Goal: Consume media (video, audio)

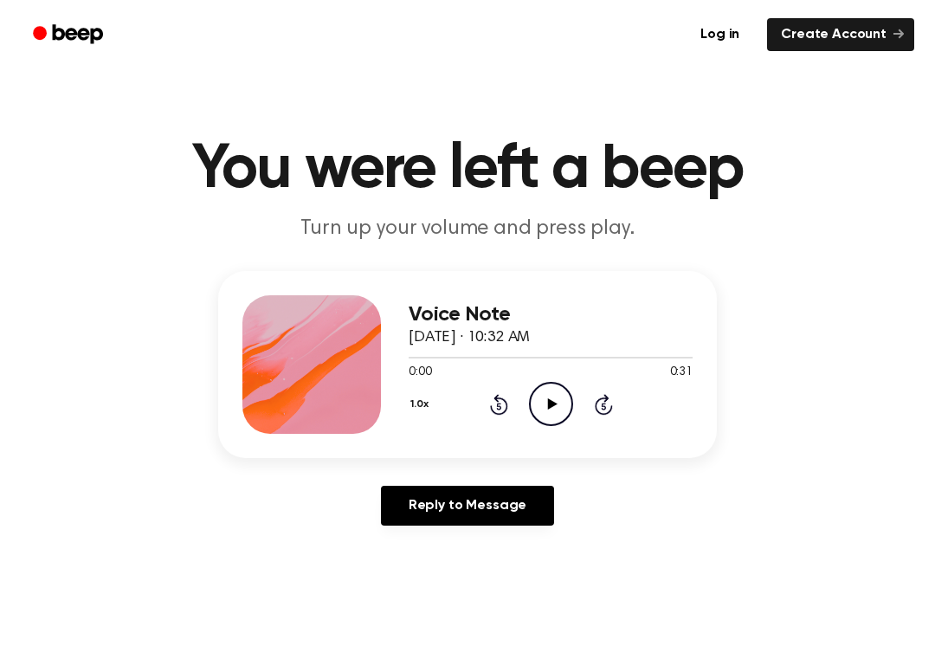
click at [547, 380] on div "0:00 0:31" at bounding box center [551, 373] width 284 height 18
click at [553, 412] on icon "Play Audio" at bounding box center [551, 404] width 44 height 44
click at [553, 410] on icon at bounding box center [551, 403] width 8 height 11
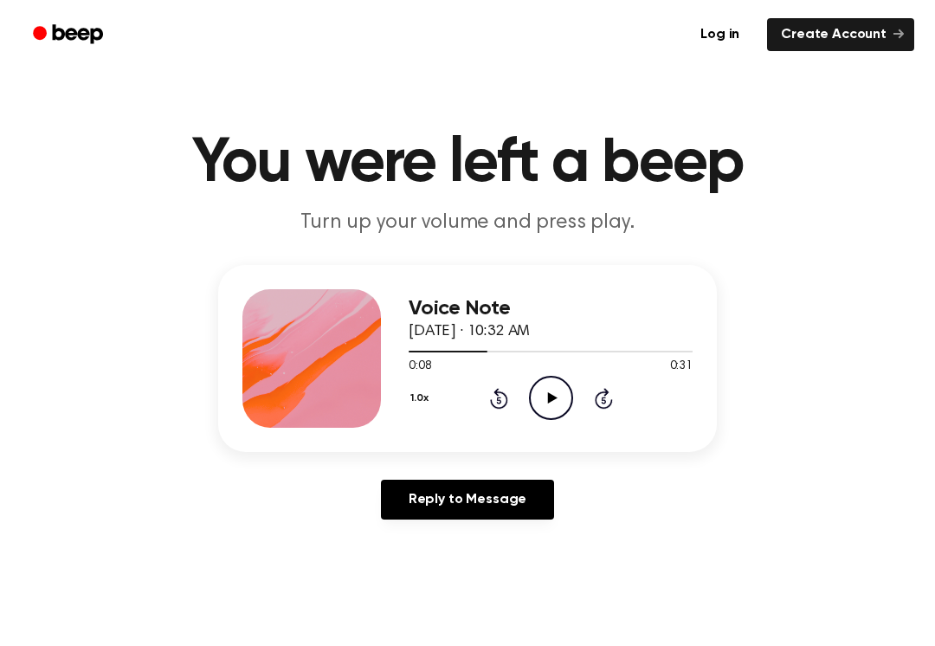
scroll to position [11, 0]
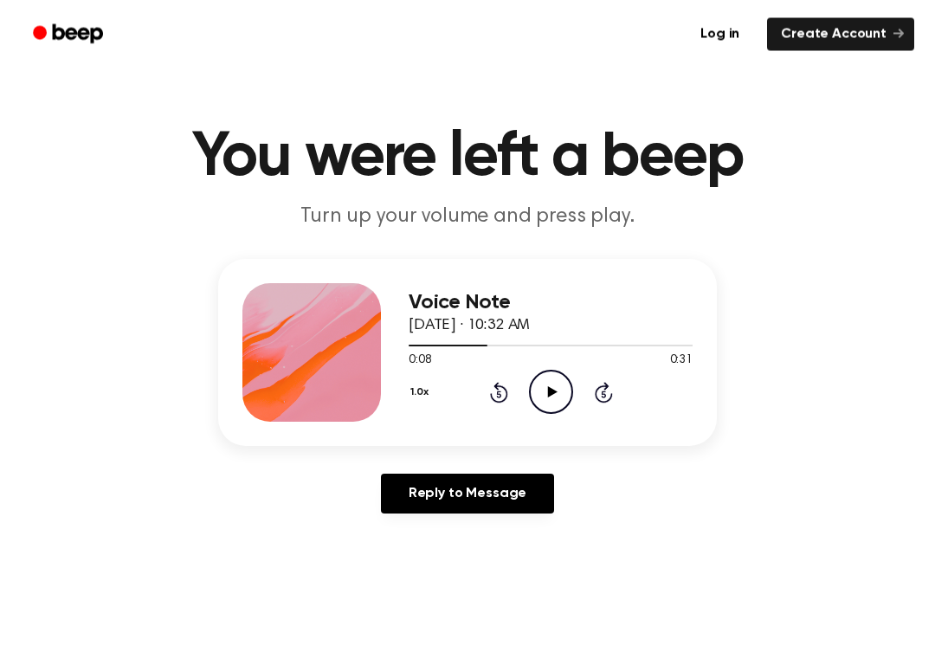
click at [218, 629] on main "You were left a beep Turn up your volume and press play. Voice Note [DATE] · 10…" at bounding box center [467, 523] width 935 height 1068
click at [548, 387] on icon at bounding box center [552, 392] width 10 height 11
click at [553, 402] on icon "Pause Audio" at bounding box center [551, 392] width 44 height 44
click at [545, 395] on icon "Play Audio" at bounding box center [551, 392] width 44 height 44
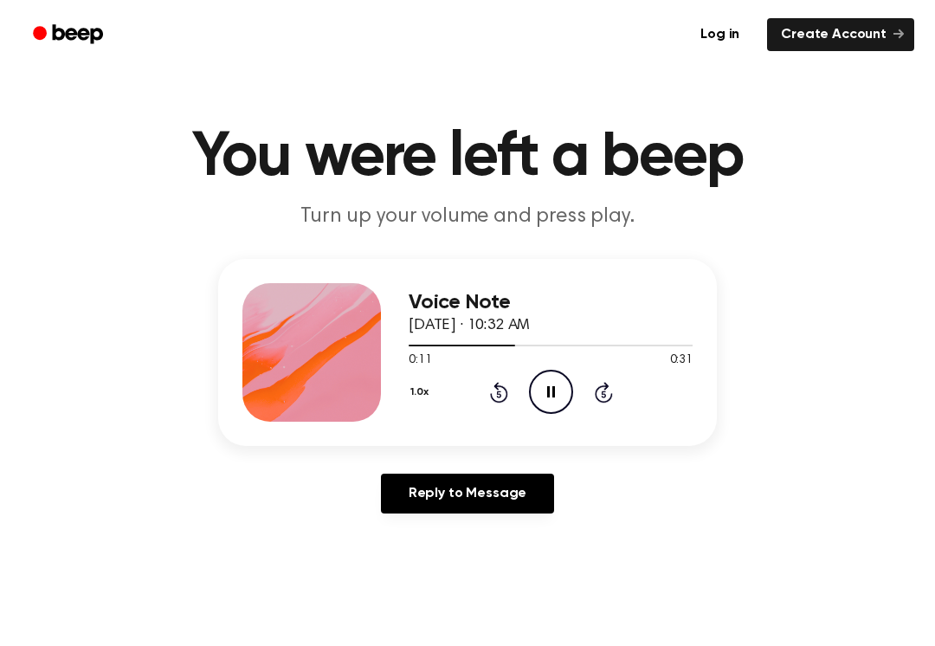
click at [555, 395] on icon "Pause Audio" at bounding box center [551, 392] width 44 height 44
click at [554, 413] on circle at bounding box center [551, 392] width 42 height 42
click at [546, 394] on icon "Pause Audio" at bounding box center [551, 392] width 44 height 44
click at [547, 391] on icon "Play Audio" at bounding box center [551, 392] width 44 height 44
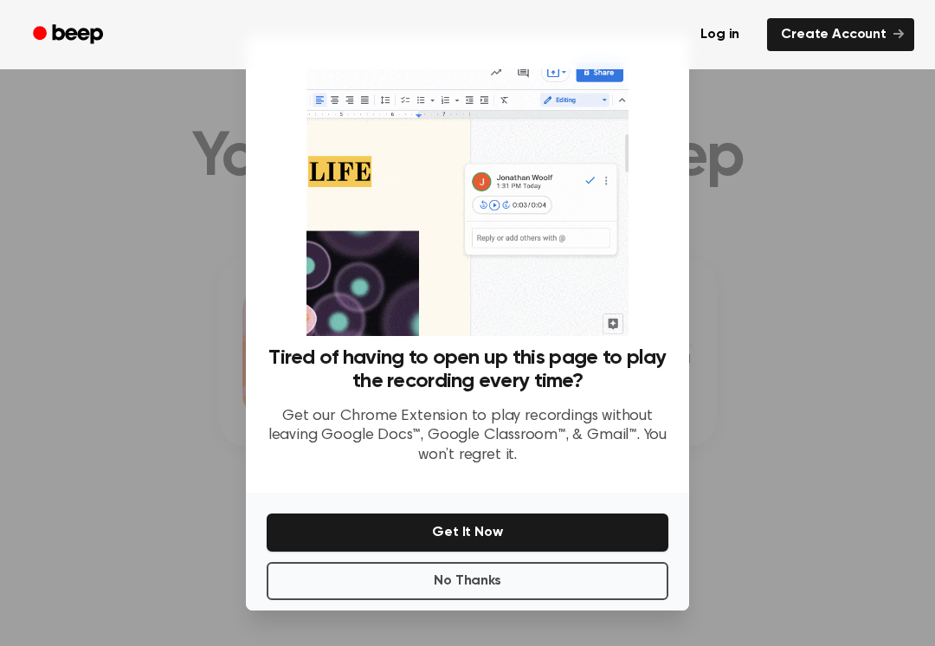
click at [149, 354] on div at bounding box center [467, 323] width 935 height 646
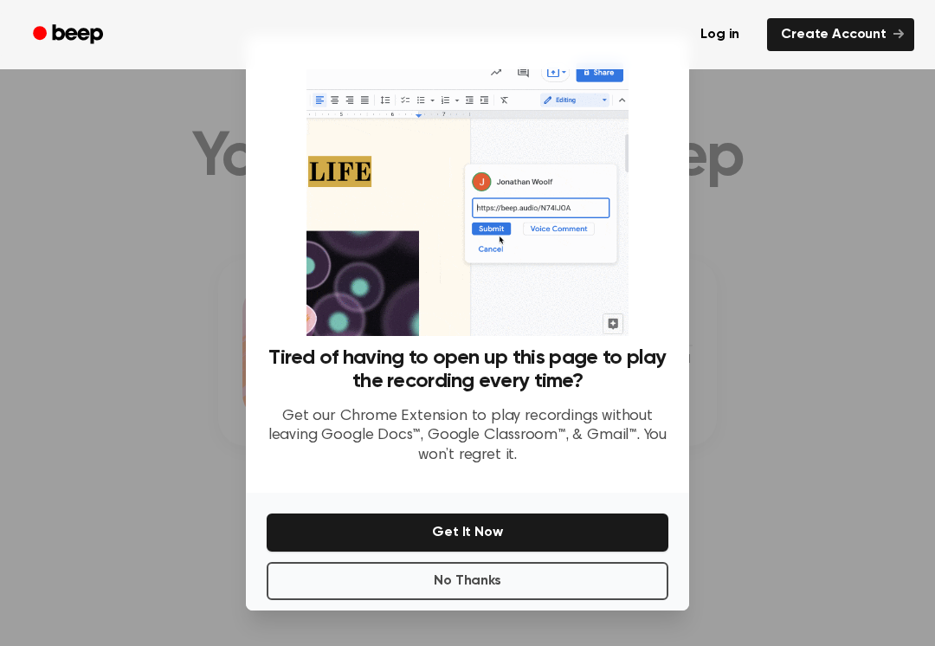
click at [187, 415] on div at bounding box center [467, 323] width 935 height 646
click at [138, 399] on div at bounding box center [467, 323] width 935 height 646
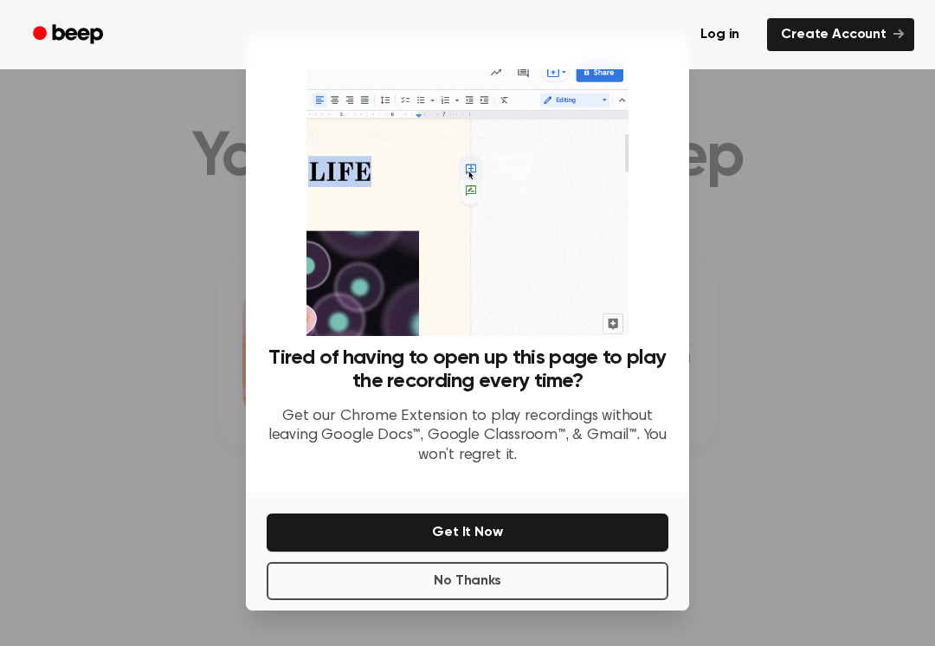
click at [174, 437] on div at bounding box center [467, 323] width 935 height 646
click at [204, 490] on div at bounding box center [467, 323] width 935 height 646
click at [294, 583] on button "No Thanks" at bounding box center [468, 581] width 402 height 38
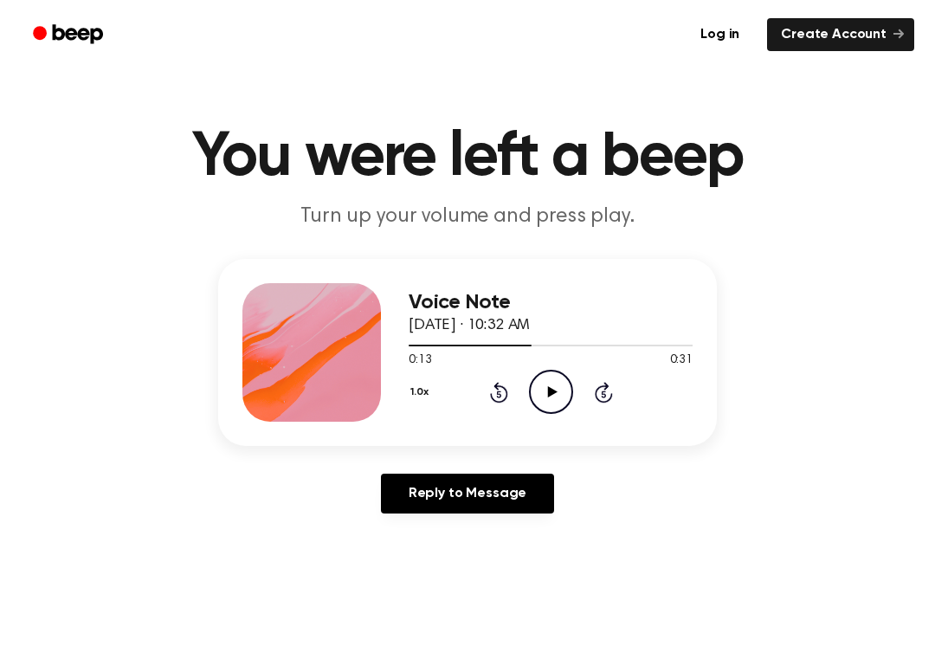
click at [529, 400] on icon "Play Audio" at bounding box center [551, 392] width 44 height 44
click at [554, 399] on icon "Pause Audio" at bounding box center [551, 392] width 44 height 44
click at [555, 395] on icon "Play Audio" at bounding box center [551, 392] width 44 height 44
click at [551, 390] on icon "Pause Audio" at bounding box center [551, 392] width 44 height 44
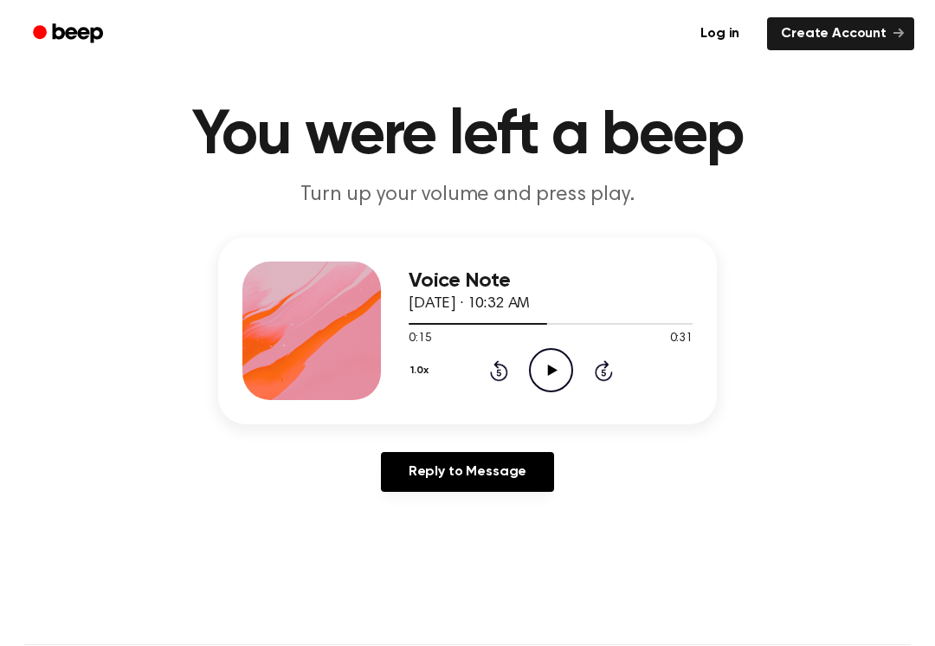
click at [553, 390] on icon "Play Audio" at bounding box center [551, 371] width 44 height 44
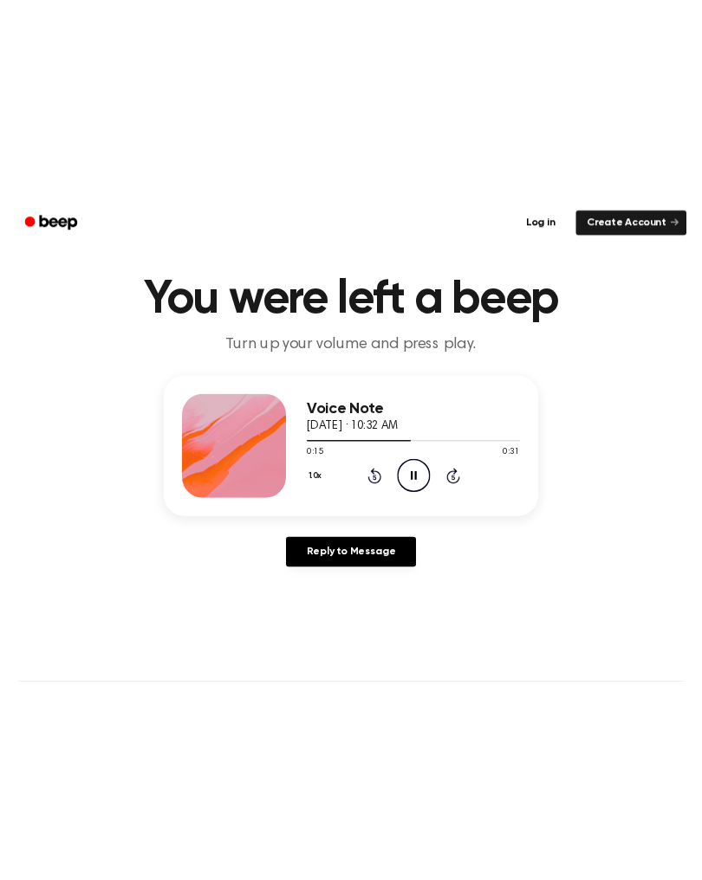
scroll to position [34, 0]
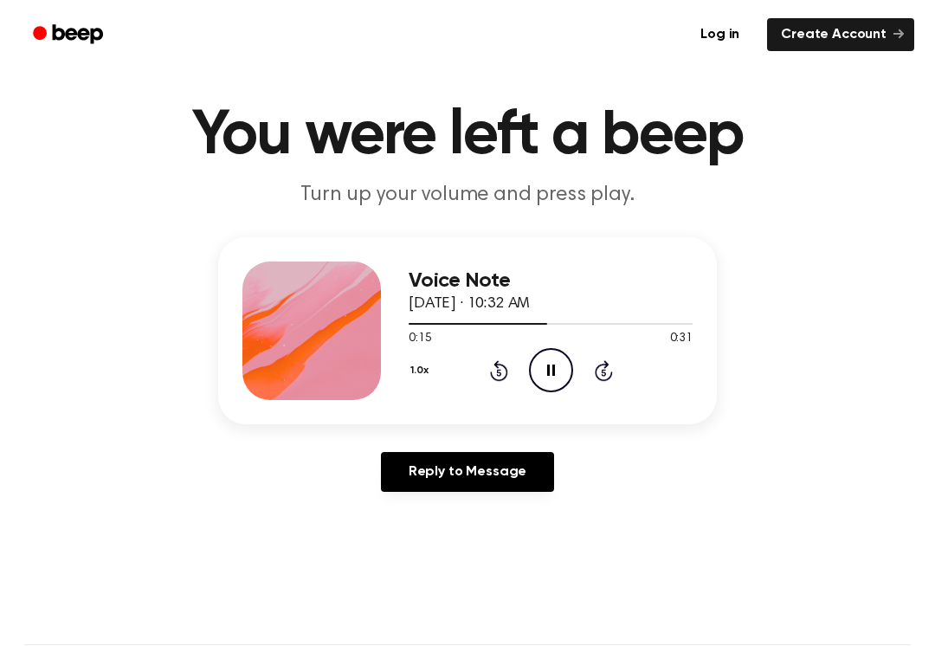
click at [563, 372] on icon "Pause Audio" at bounding box center [551, 370] width 44 height 44
click at [574, 353] on div "1.0x Rewind 5 seconds Play Audio Skip 5 seconds" at bounding box center [551, 370] width 284 height 44
click at [560, 366] on icon "Play Audio" at bounding box center [551, 370] width 44 height 44
click at [560, 367] on icon "Pause Audio" at bounding box center [551, 370] width 44 height 44
